Goal: Task Accomplishment & Management: Manage account settings

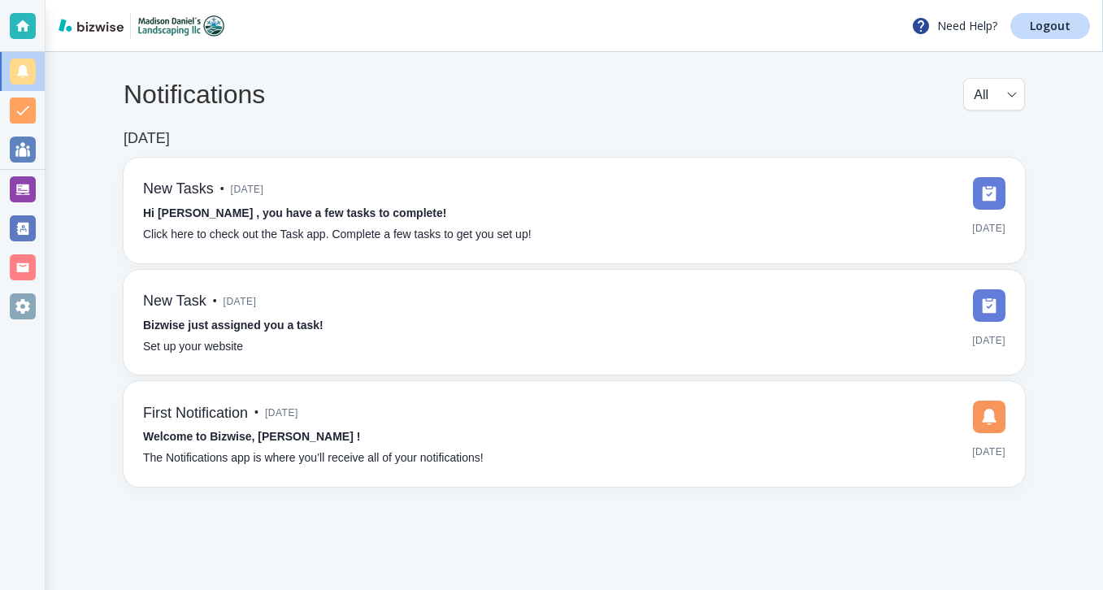
click at [33, 181] on div at bounding box center [23, 189] width 26 height 26
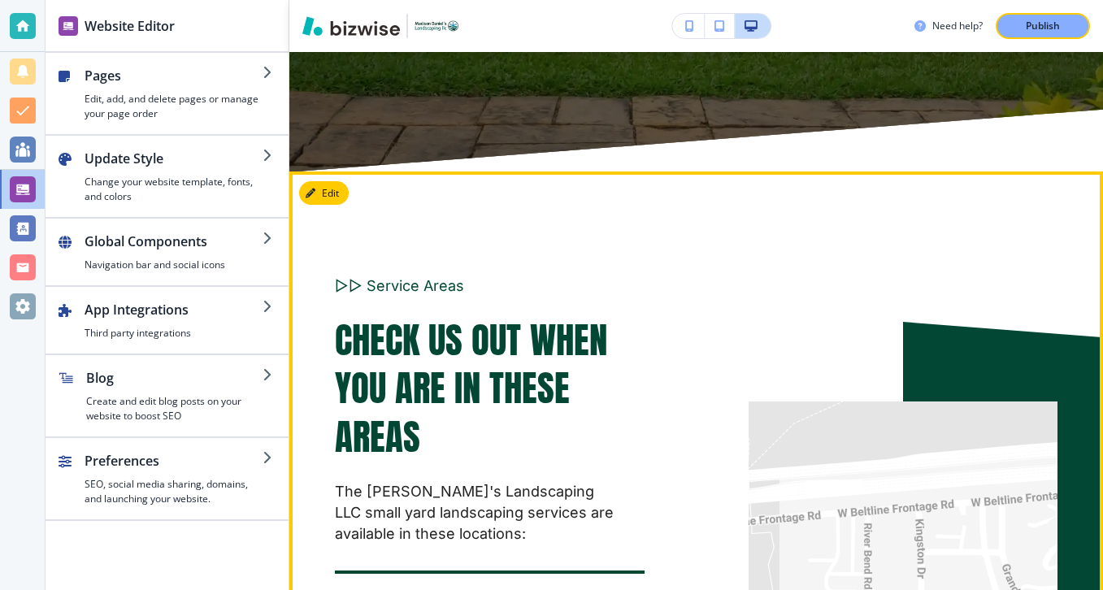
scroll to position [10194, 0]
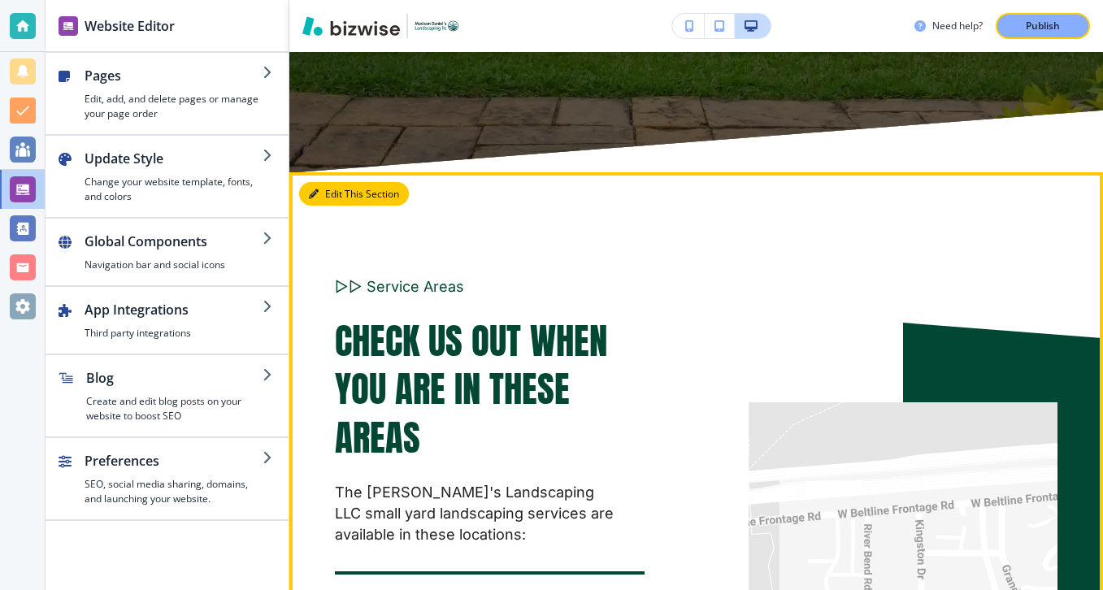
click at [341, 182] on button "Edit This Section" at bounding box center [354, 194] width 110 height 24
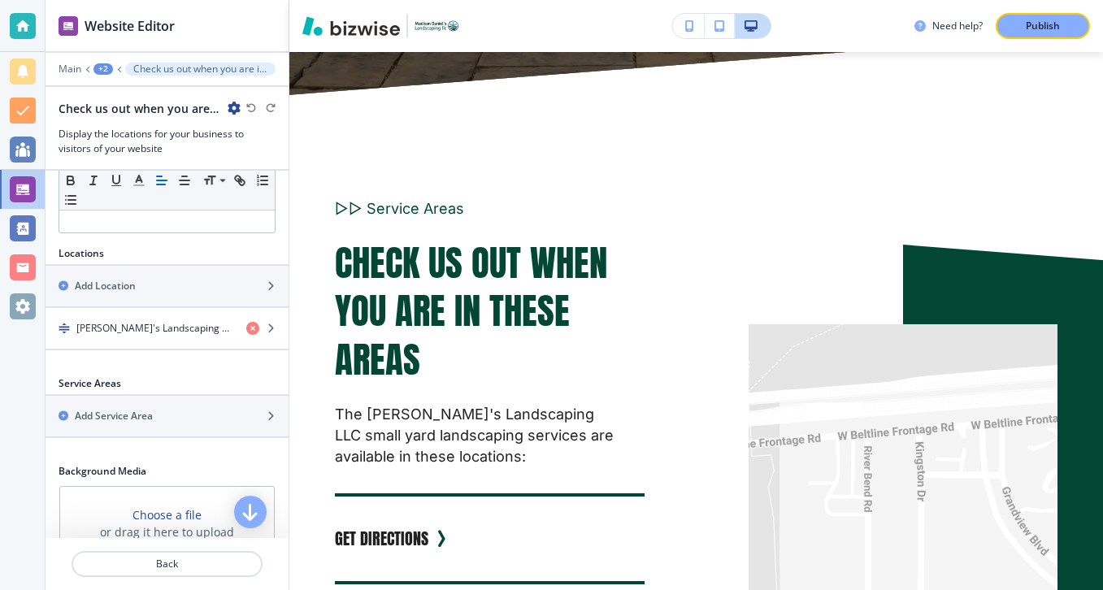
scroll to position [432, 0]
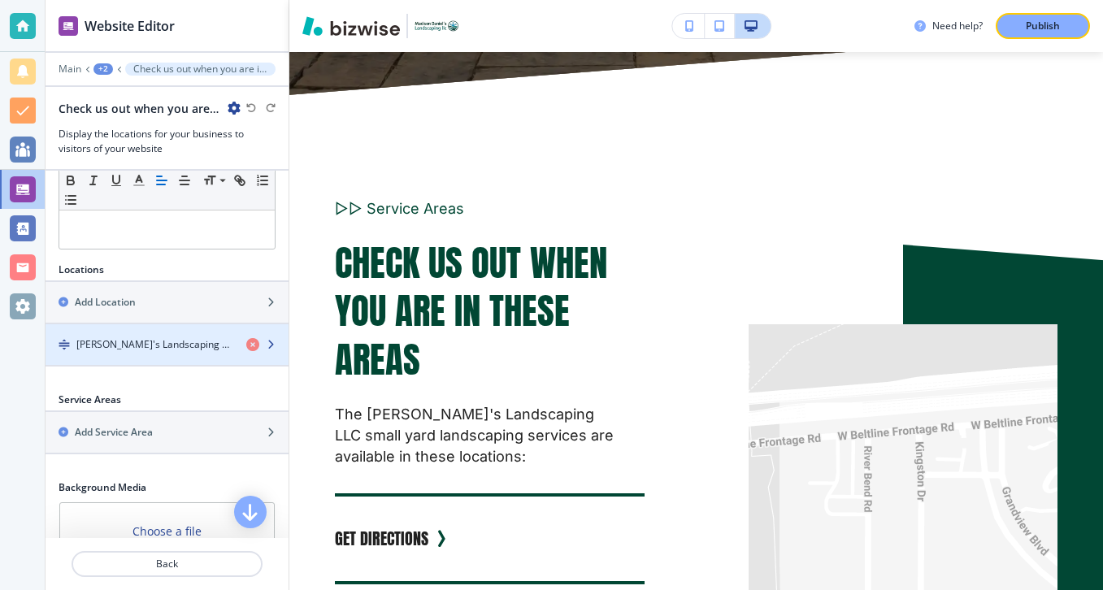
click at [181, 348] on h4 "Madison Daniel's Landscaping LLC" at bounding box center [154, 344] width 157 height 15
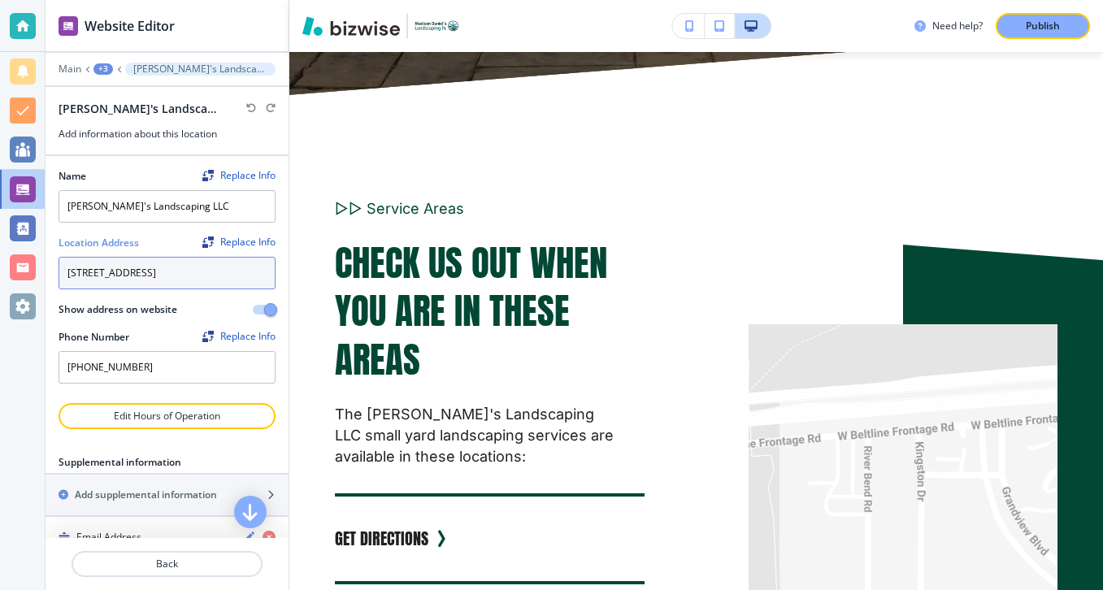
click at [204, 275] on textarea "2870 Kingston Dr, Madison, WI 53713, USA" at bounding box center [167, 273] width 217 height 33
click at [205, 275] on textarea "2870 Kingston Dr, Madison, WI 53713, USA" at bounding box center [167, 273] width 217 height 33
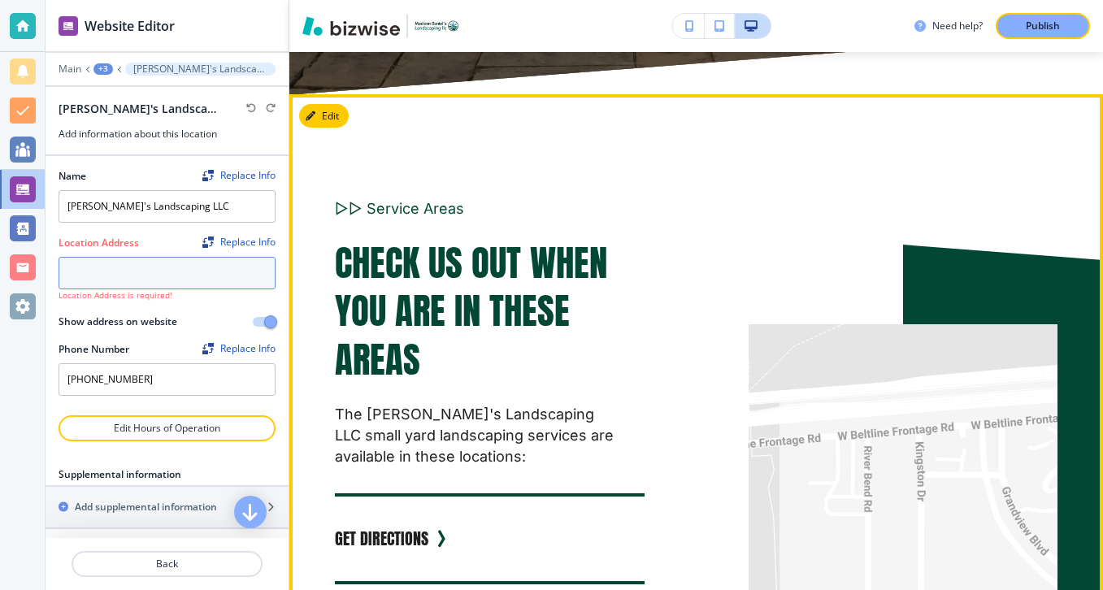
paste textarea "4673 County Rd B 53575"
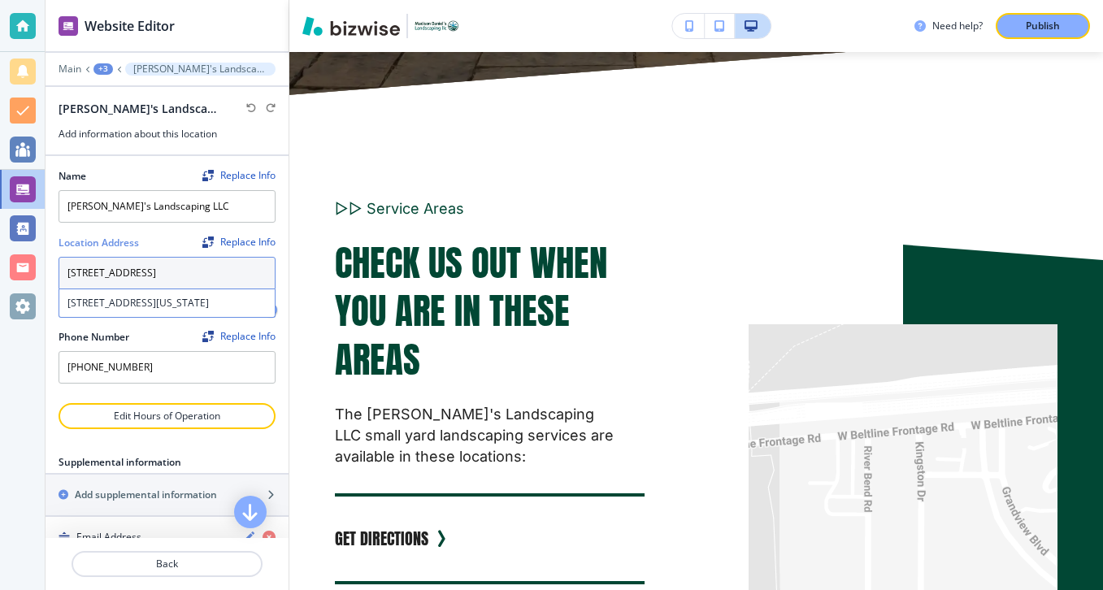
click at [148, 274] on textarea "4673 County Rd B 53575" at bounding box center [167, 273] width 217 height 33
click at [208, 294] on div "4673 County Rd B, Oregon, WI 53575, USA" at bounding box center [166, 303] width 215 height 28
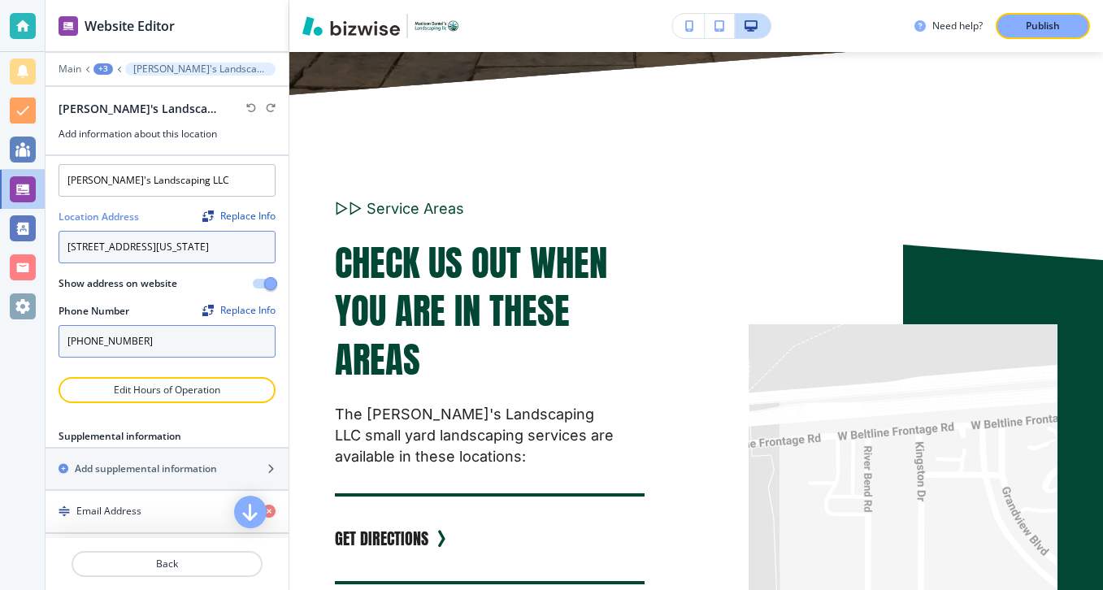
scroll to position [29, 0]
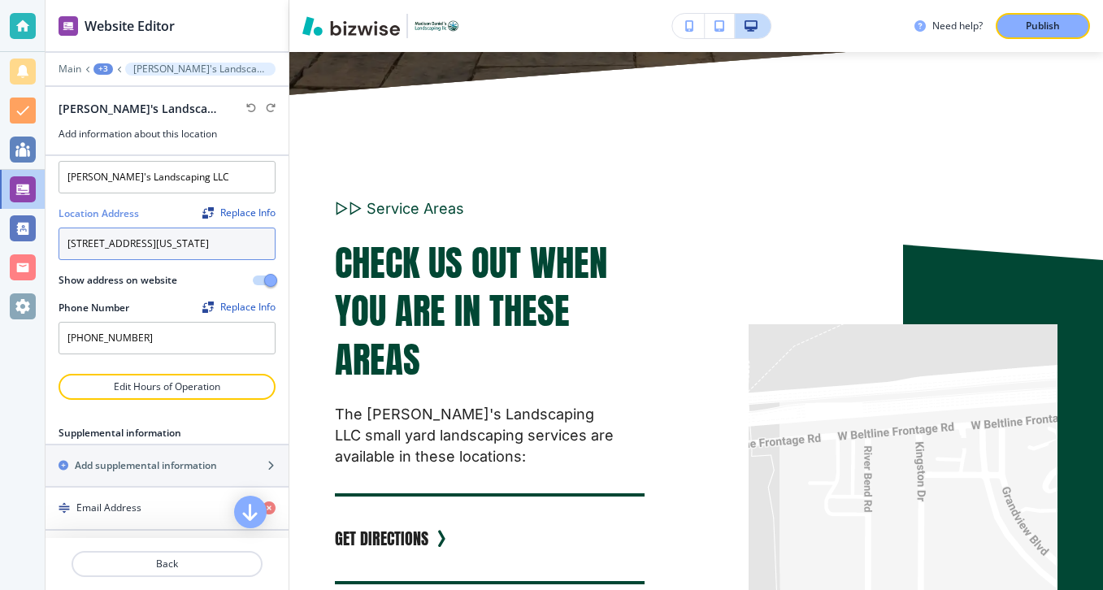
click at [153, 232] on textarea "4673 County Rd B, Oregon, WI 53575, USA" at bounding box center [167, 244] width 217 height 33
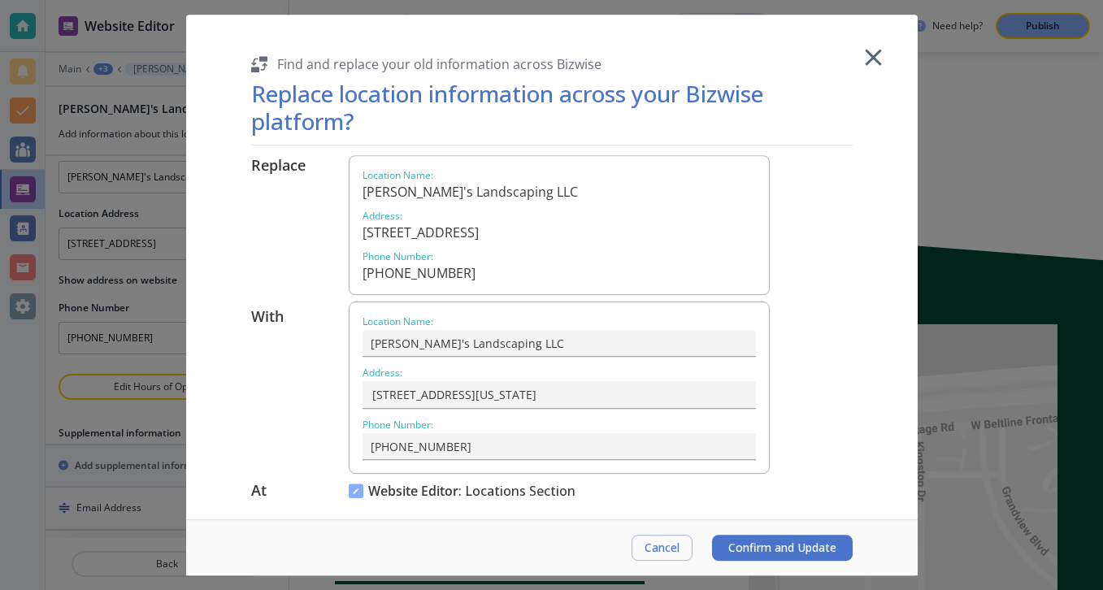
scroll to position [7, 0]
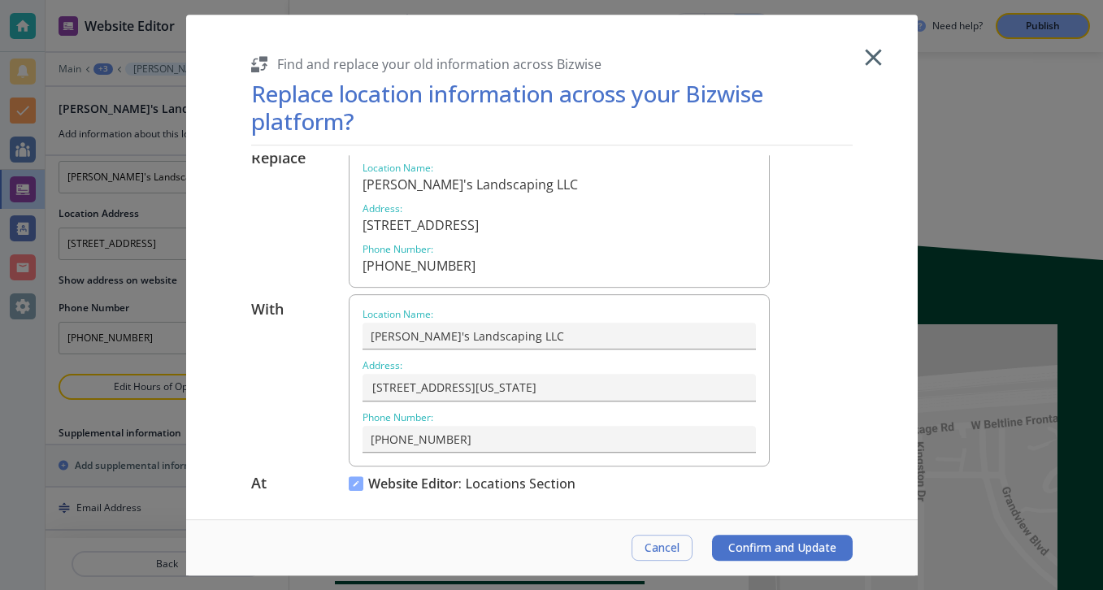
click at [819, 561] on div "Cancel Confirm and Update" at bounding box center [552, 547] width 732 height 56
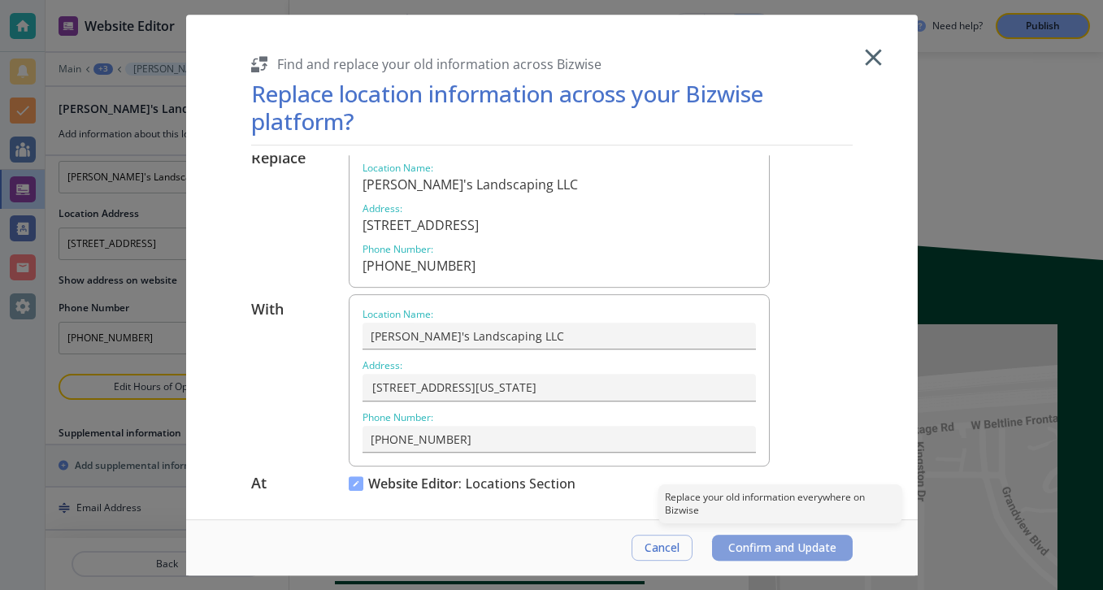
click at [819, 551] on span "Confirm and Update" at bounding box center [782, 547] width 108 height 13
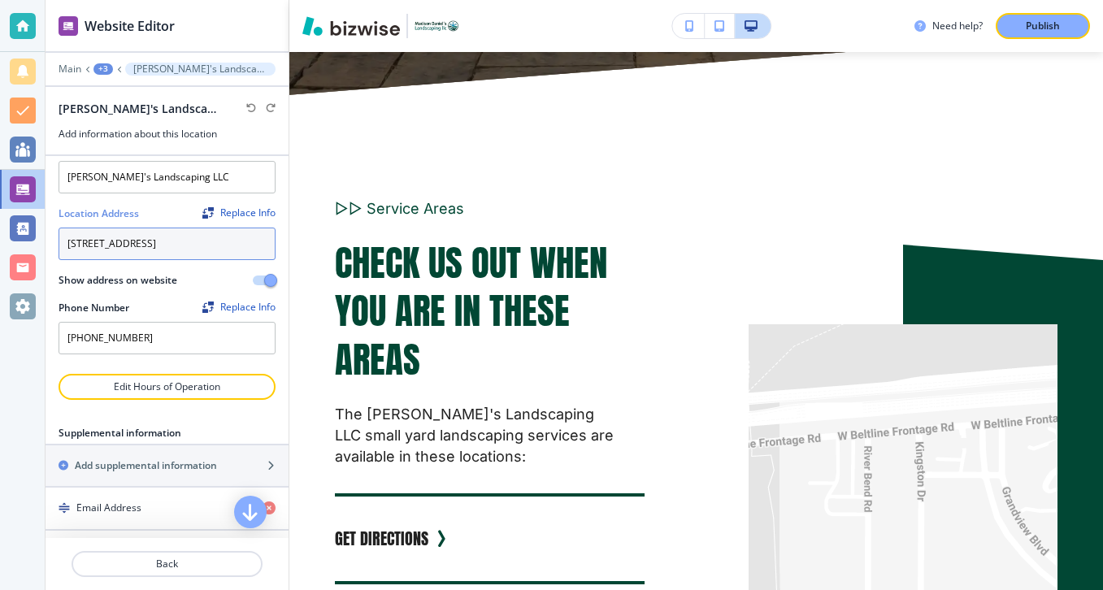
type textarea "4673 County Rd B, Oregon, WI 53575, USA"
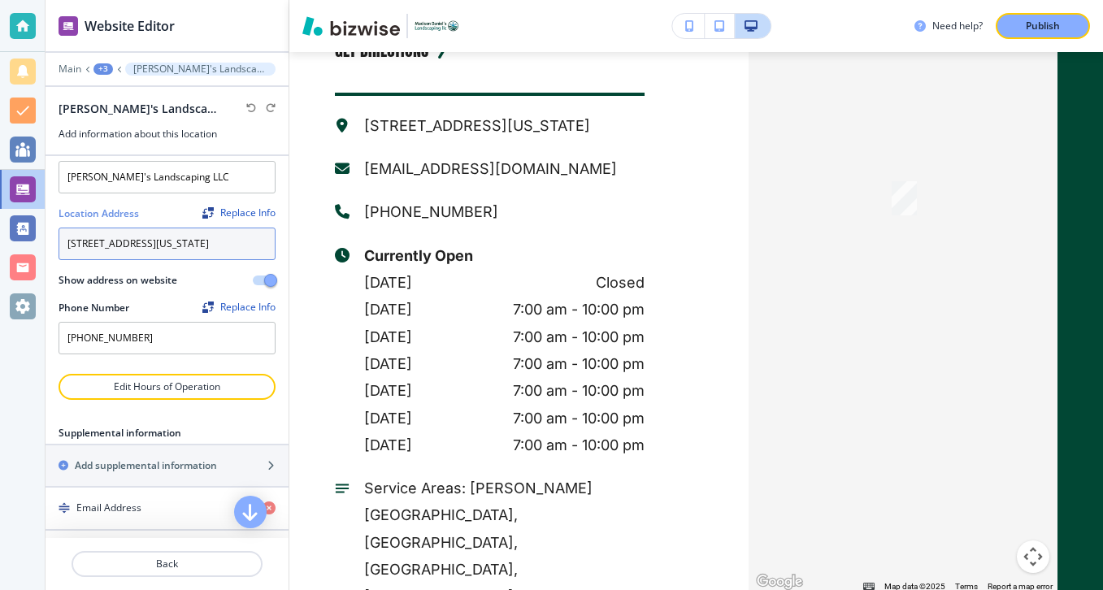
scroll to position [10566, 0]
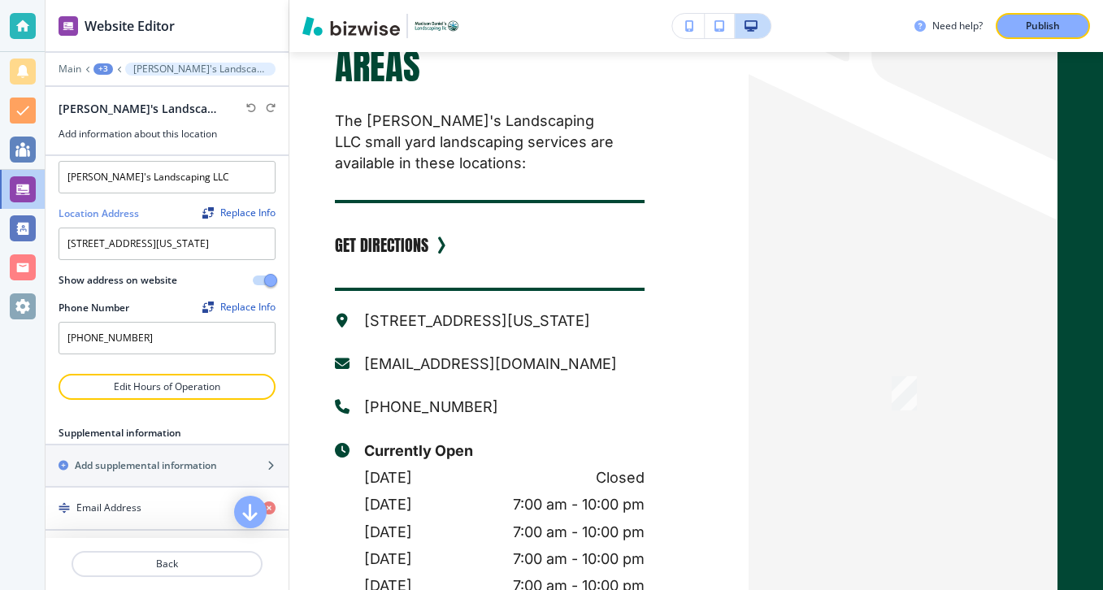
click at [1017, 39] on div "Need help? Publish" at bounding box center [696, 26] width 814 height 52
click at [1029, 22] on p "Publish" at bounding box center [1043, 26] width 34 height 15
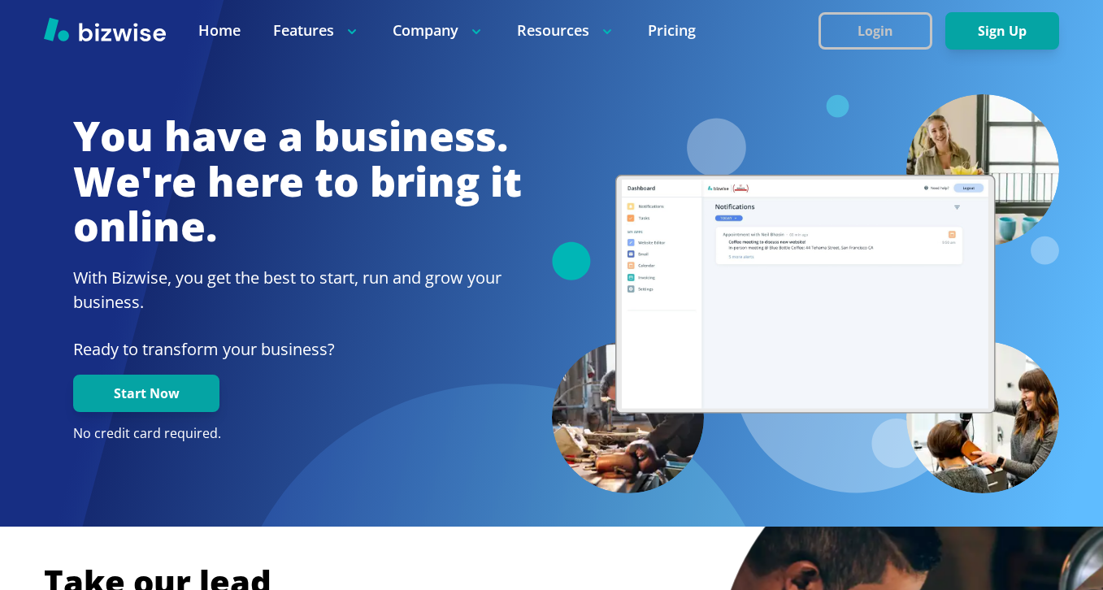
click at [832, 46] on button "Login" at bounding box center [876, 30] width 114 height 37
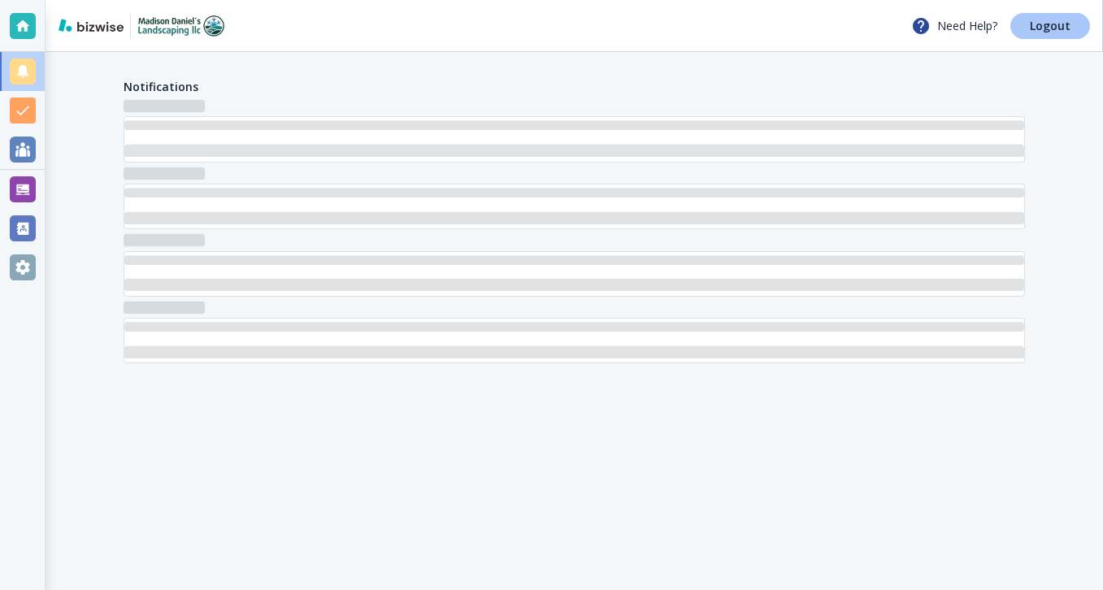
click at [1025, 33] on link "Logout" at bounding box center [1050, 26] width 80 height 26
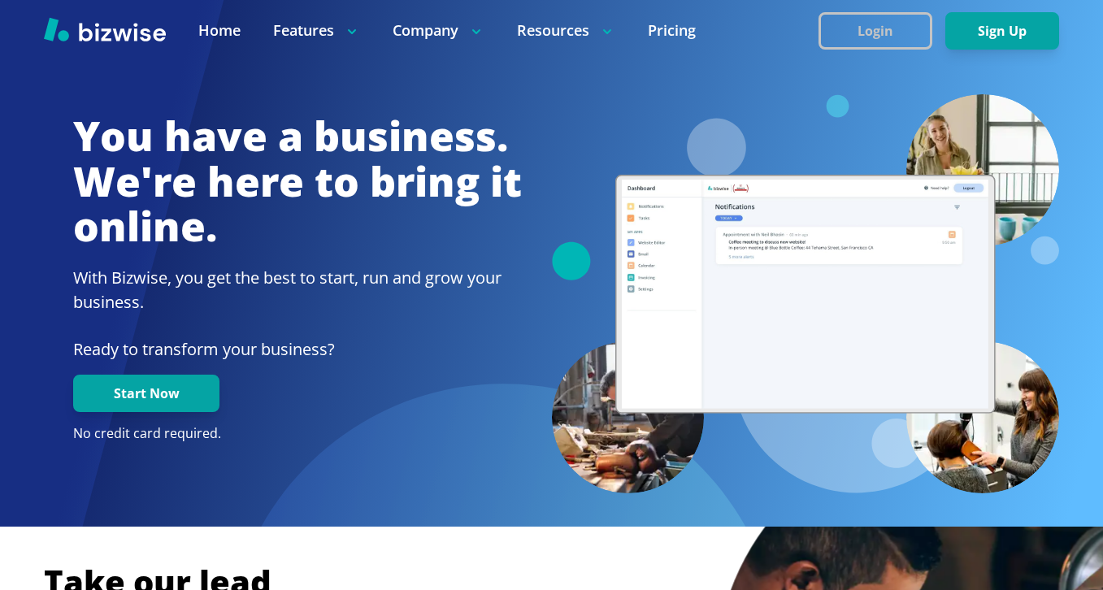
click at [837, 44] on button "Login" at bounding box center [876, 30] width 114 height 37
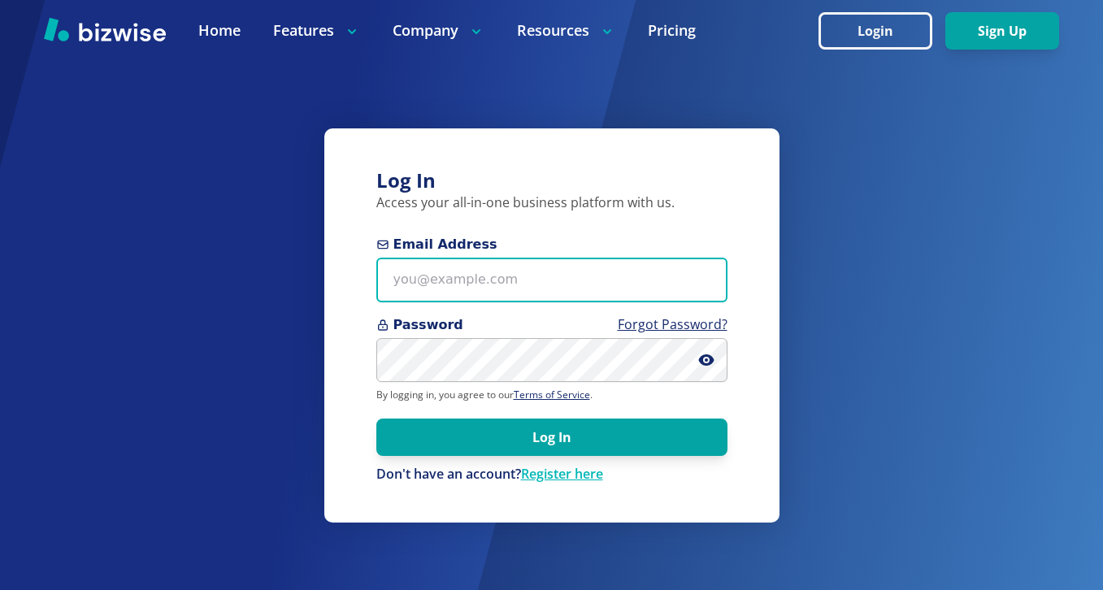
click at [519, 270] on input "Email Address" at bounding box center [551, 280] width 351 height 45
paste input "thomascarterone@gmail.com"
type input "thomascarterone@gmail.com"
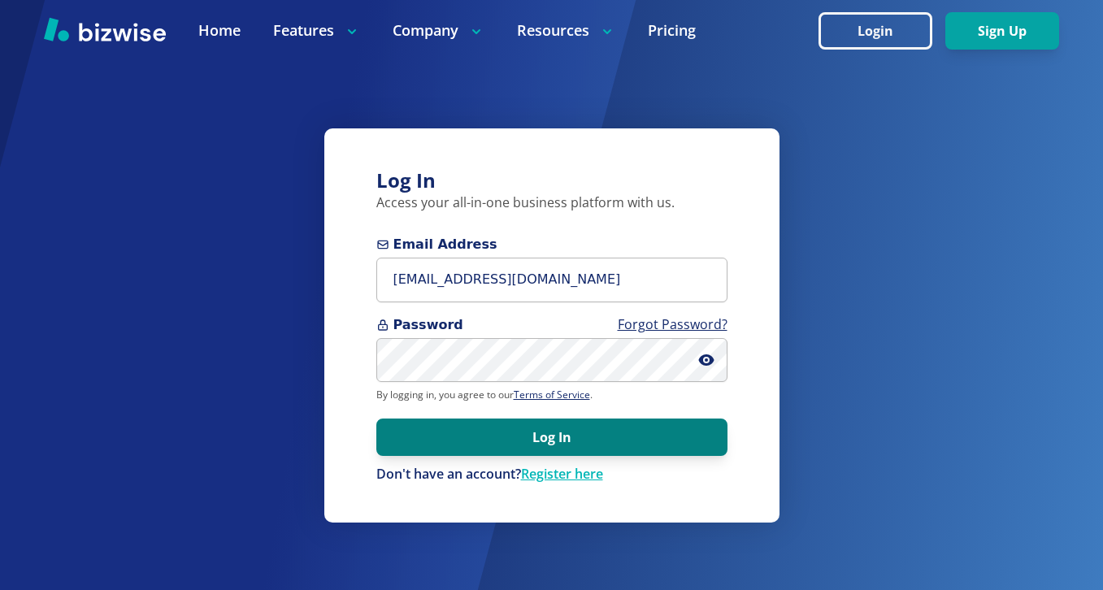
click at [548, 428] on button "Log In" at bounding box center [551, 437] width 351 height 37
